Goal: Task Accomplishment & Management: Manage account settings

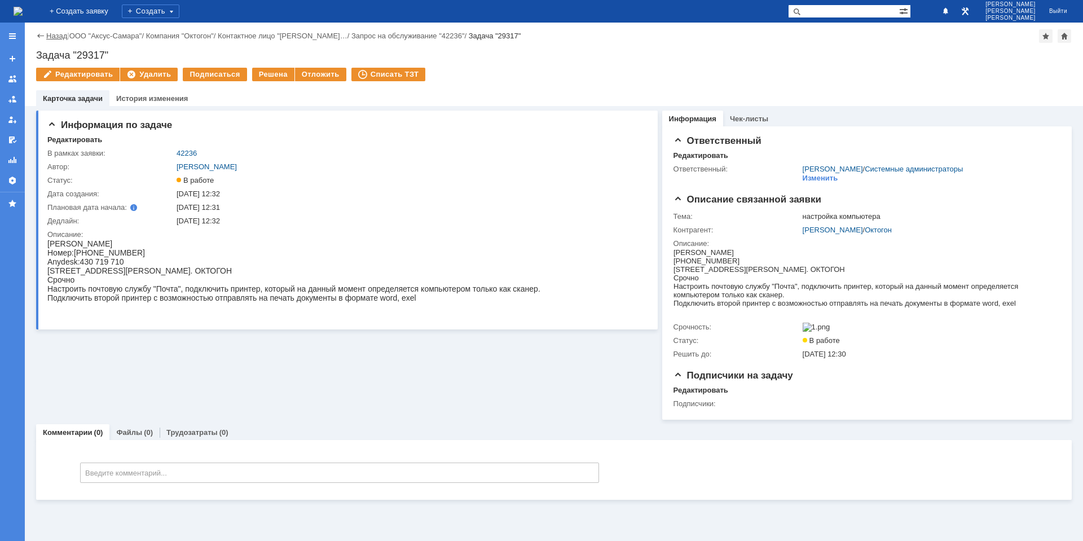
click at [49, 33] on link "Назад" at bounding box center [56, 36] width 21 height 8
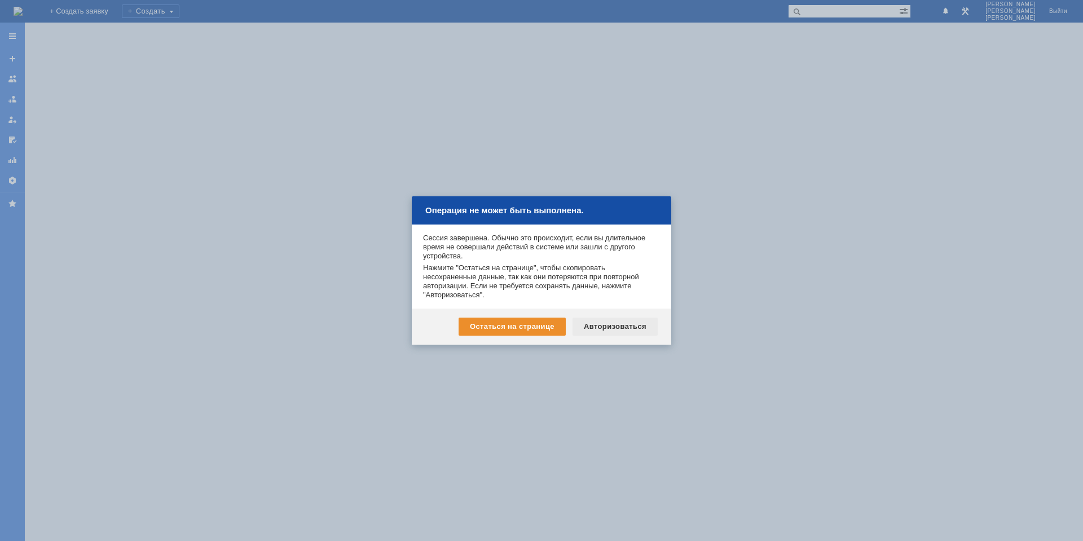
click at [620, 331] on div "Авторизоваться" at bounding box center [615, 327] width 85 height 18
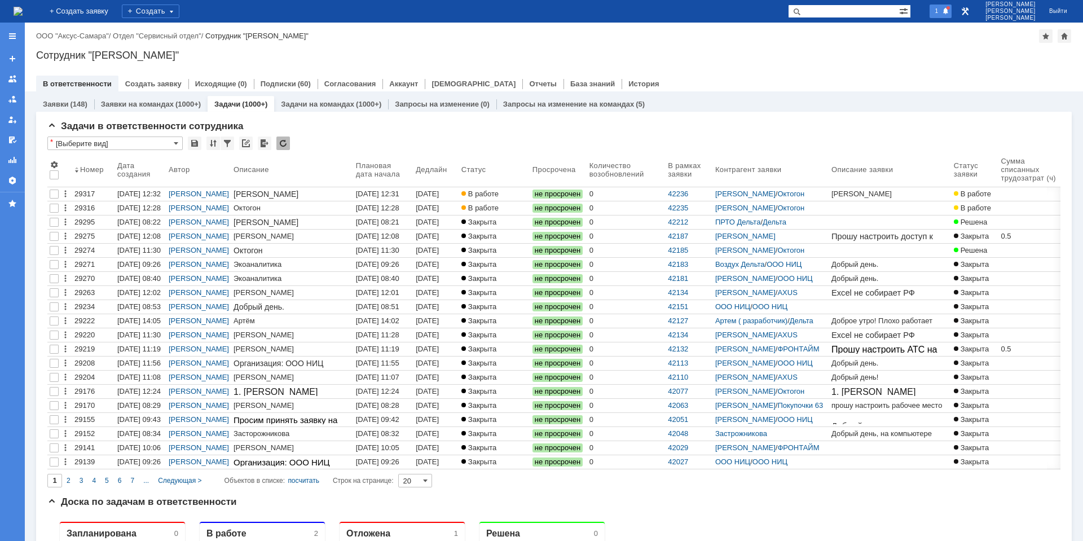
click at [942, 13] on span "1" at bounding box center [937, 11] width 10 height 8
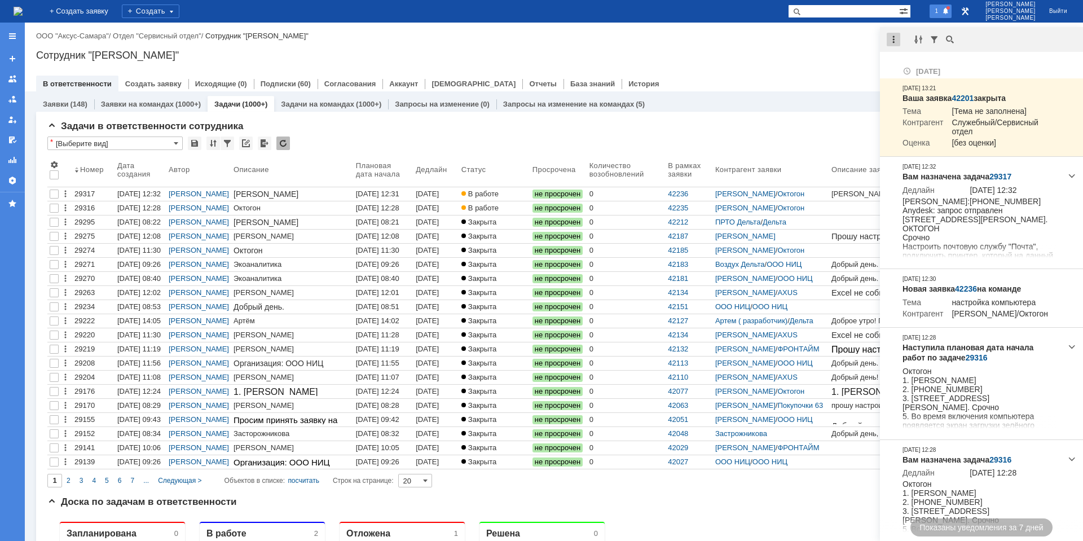
click at [892, 40] on div at bounding box center [894, 40] width 14 height 14
click at [905, 58] on div "Отметить уведомления прочитанными" at bounding box center [971, 67] width 165 height 23
click at [906, 61] on div "Отметить уведомления прочитанными" at bounding box center [971, 68] width 165 height 16
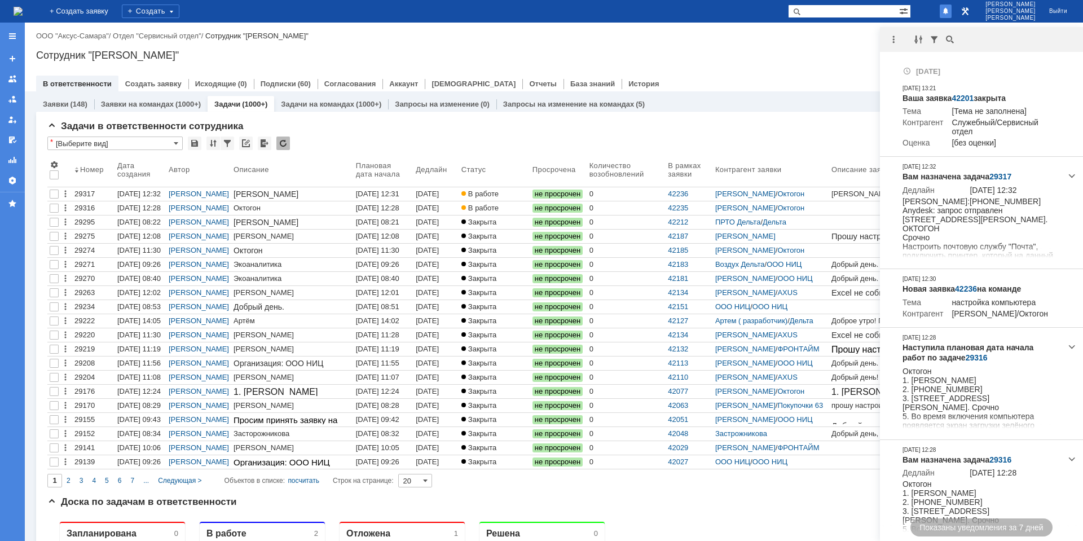
click at [826, 45] on div "Назад | ООО "Аксус-Самара" / Отдел "Сервисный отдел" / Сотрудник "Гавриленко Дм…" at bounding box center [554, 57] width 1058 height 69
